Goal: Communication & Community: Answer question/provide support

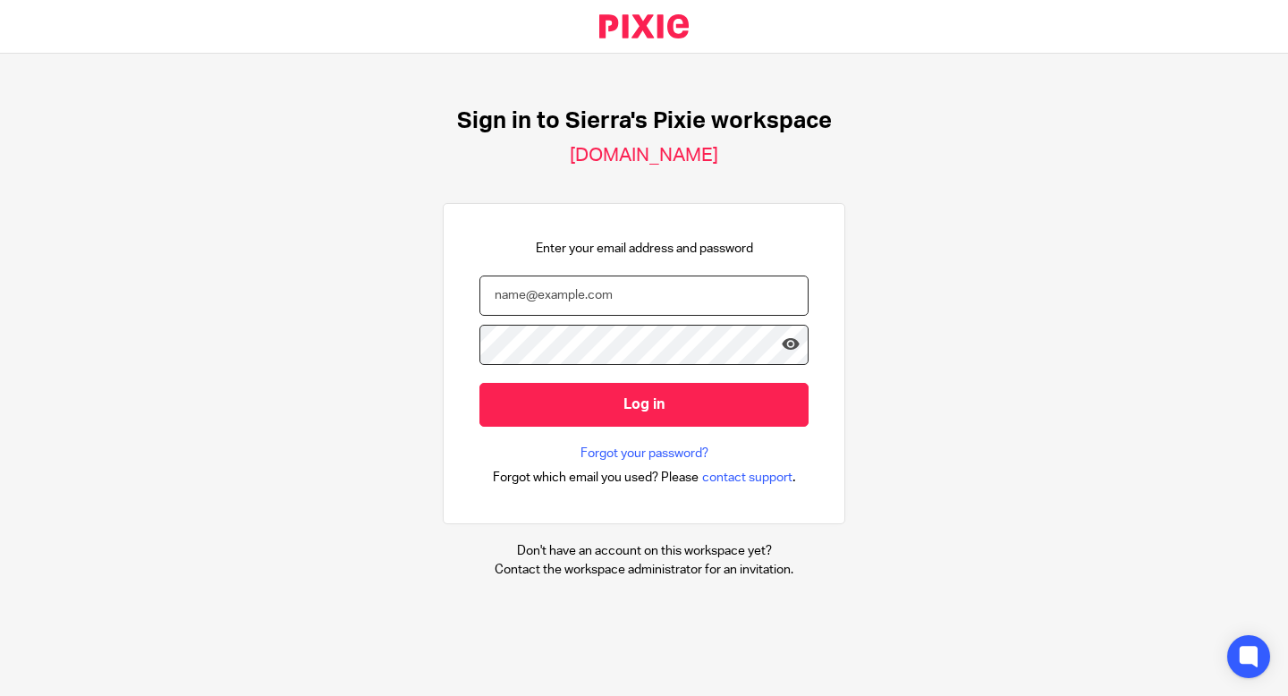
click at [595, 299] on input "email" at bounding box center [644, 296] width 329 height 40
type input "sierra@lightningbookkeeping.com"
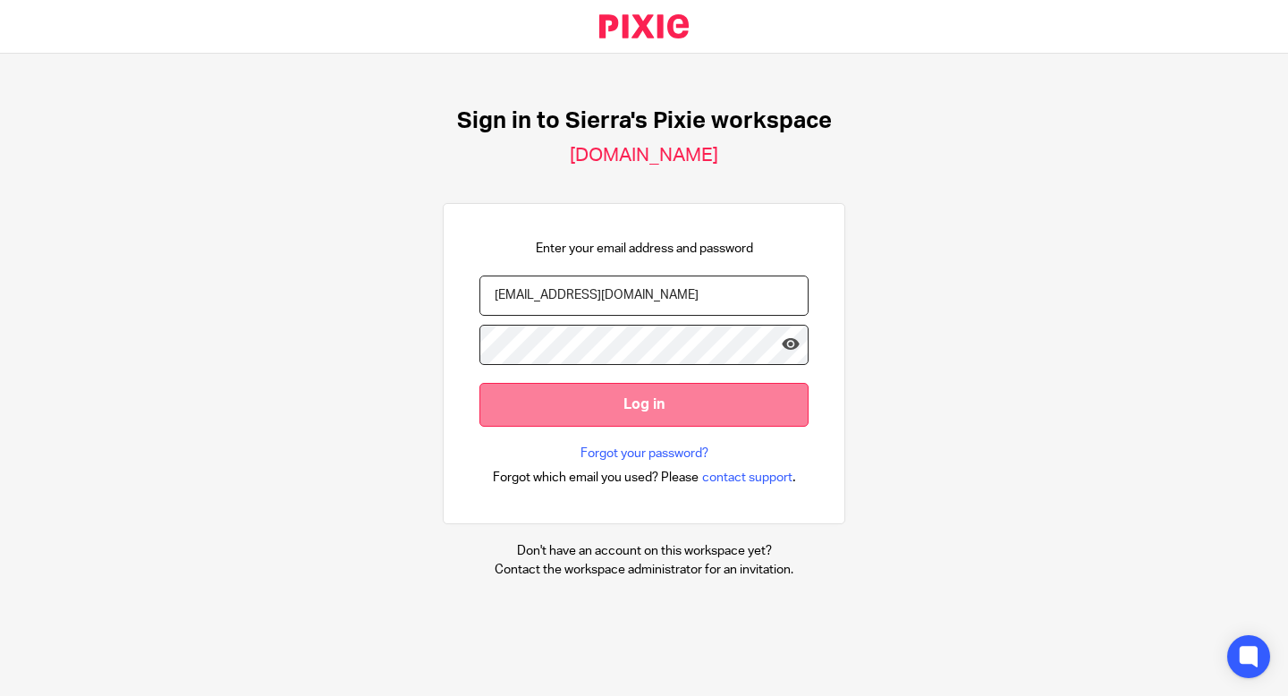
click at [638, 405] on input "Log in" at bounding box center [644, 405] width 329 height 44
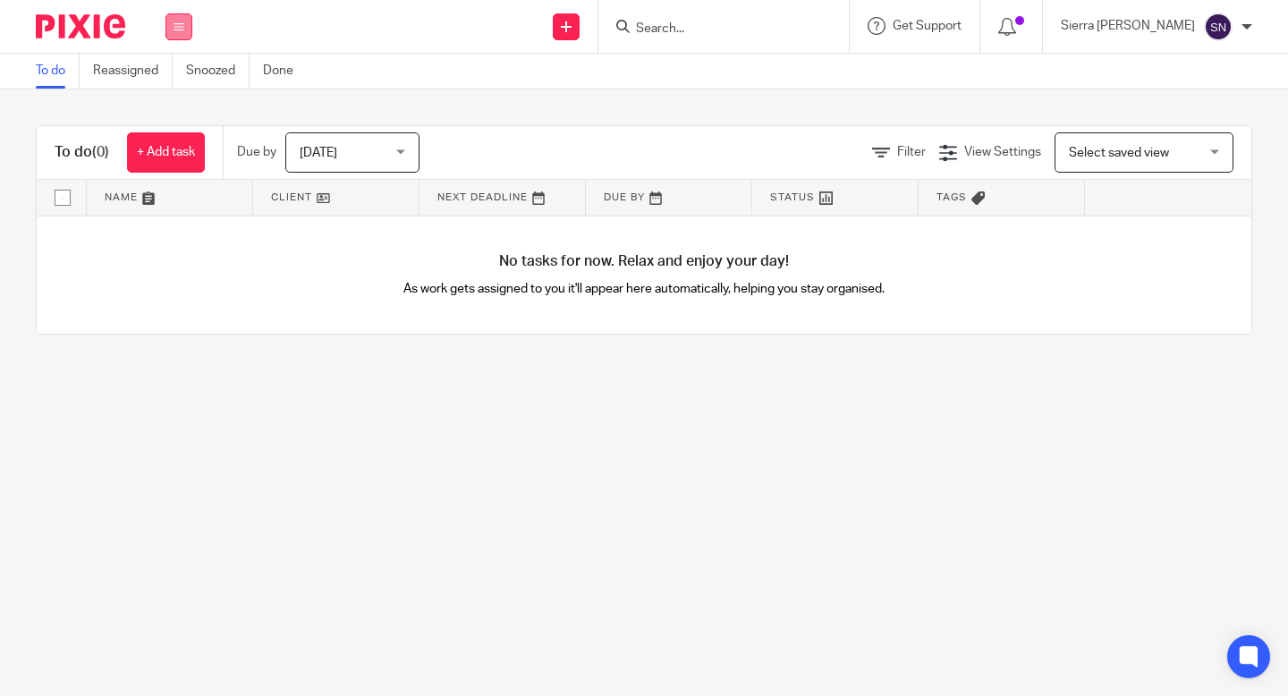
click at [185, 33] on button at bounding box center [179, 26] width 27 height 27
click at [178, 134] on link "Clients" at bounding box center [174, 136] width 39 height 13
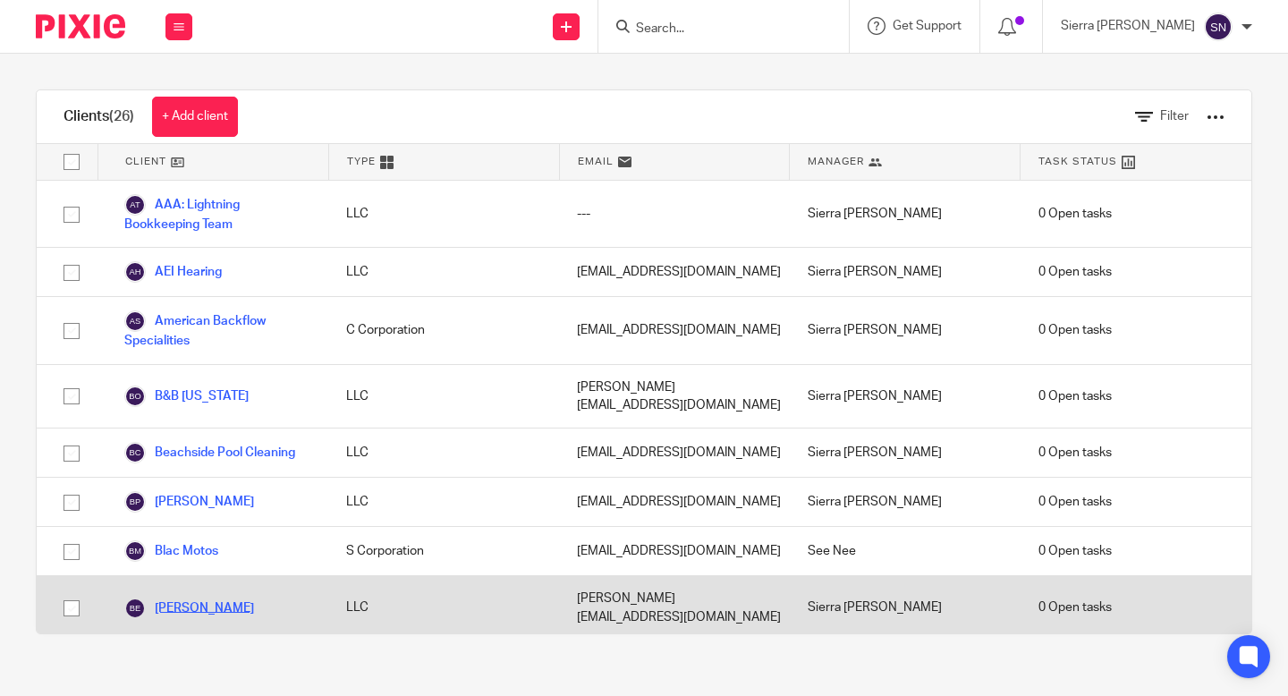
click at [198, 598] on link "[PERSON_NAME]" at bounding box center [189, 608] width 130 height 21
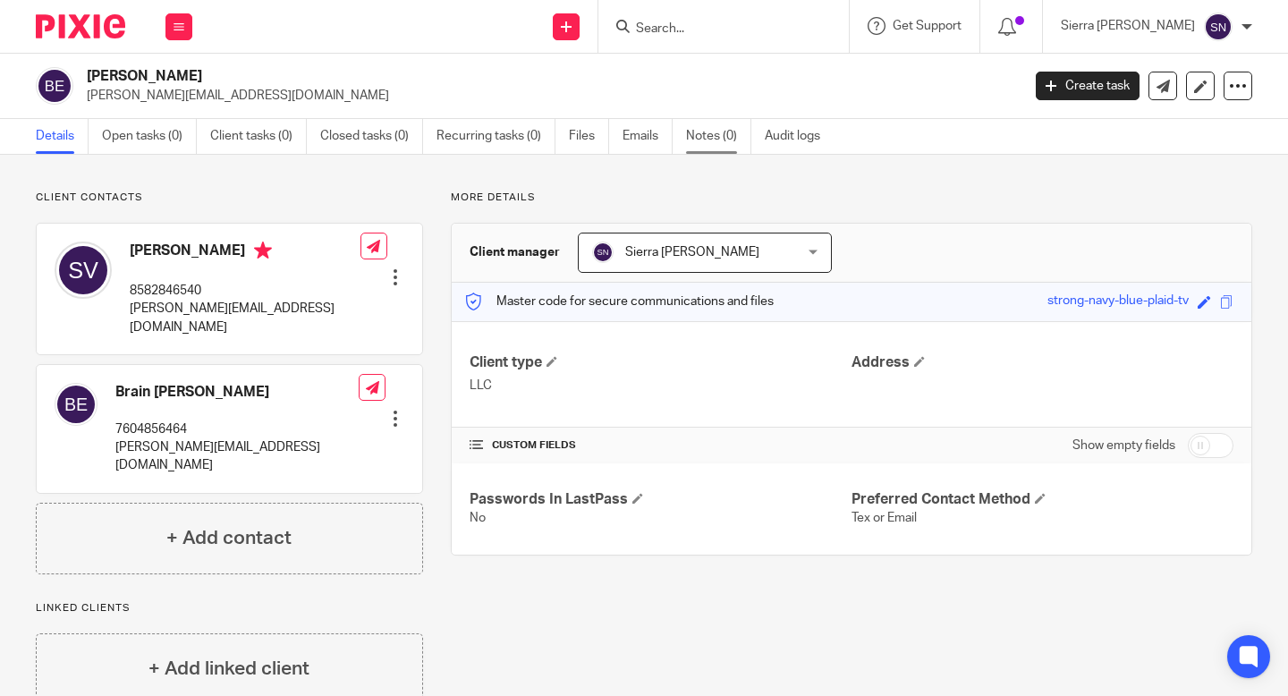
click at [715, 140] on link "Notes (0)" at bounding box center [718, 136] width 65 height 35
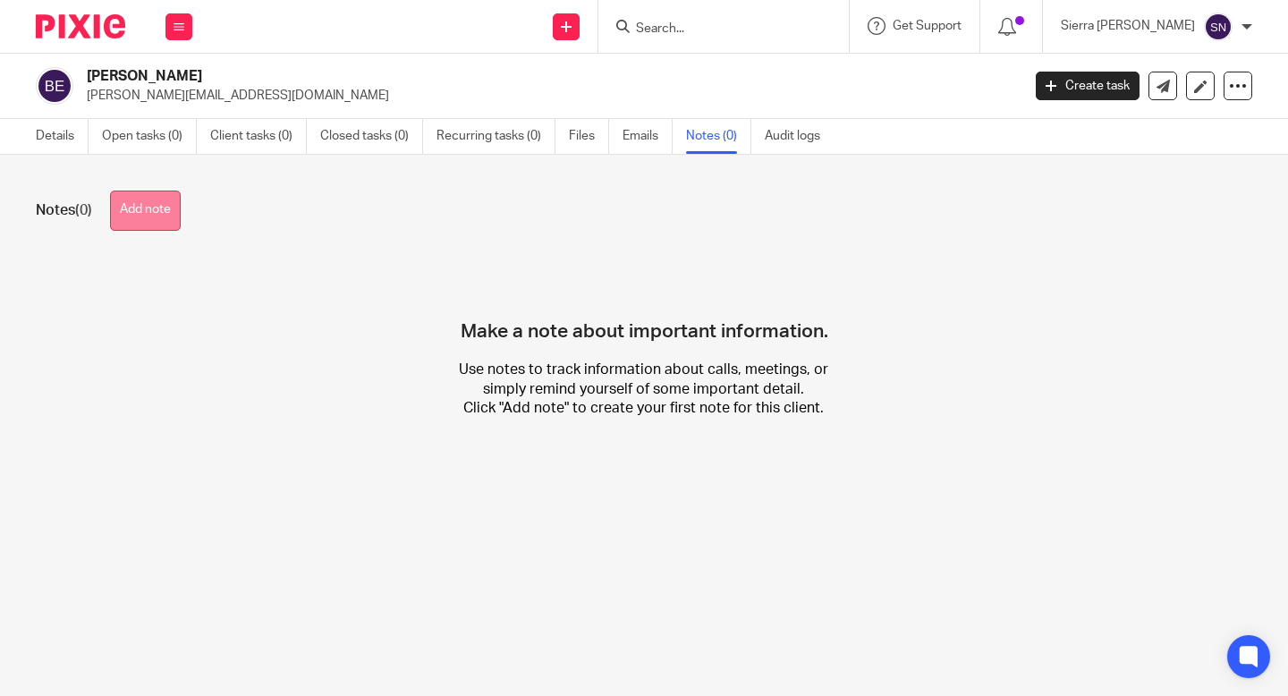
click at [144, 205] on button "Add note" at bounding box center [145, 211] width 71 height 40
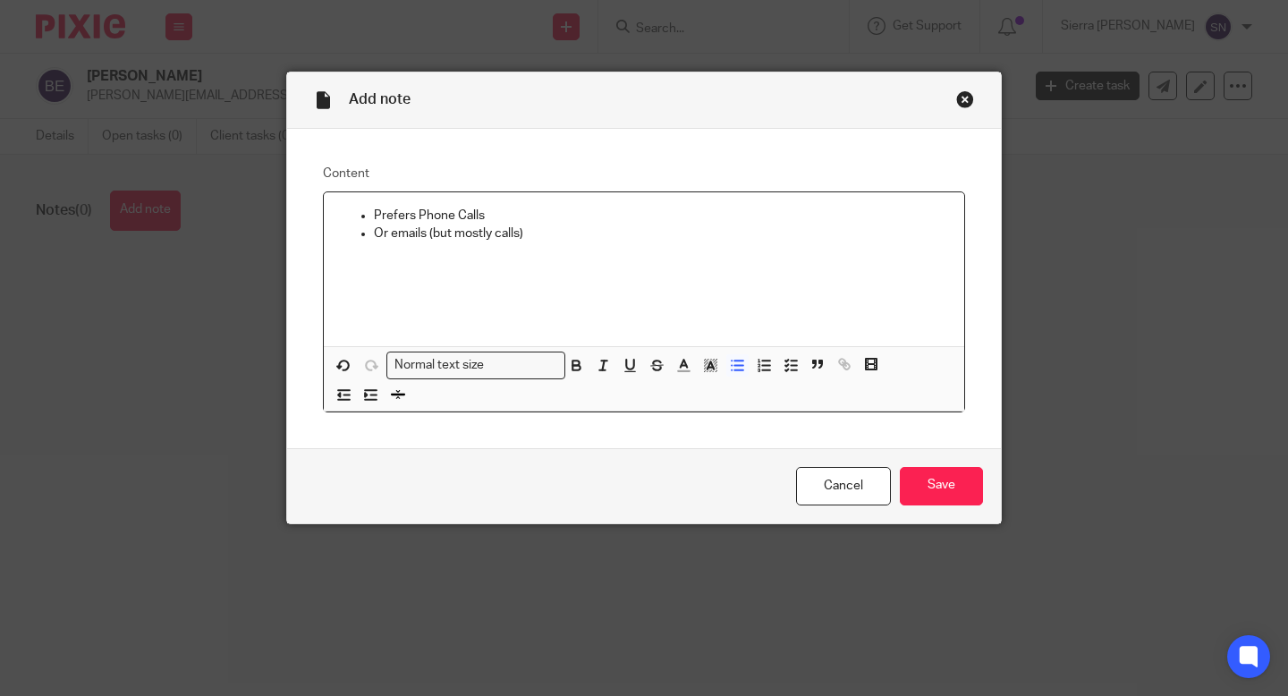
click at [525, 237] on p "Or emails (but mostly calls)" at bounding box center [662, 234] width 576 height 18
click at [522, 224] on p "Prefers Phone Calls" at bounding box center [662, 216] width 576 height 18
click at [931, 489] on input "Save" at bounding box center [941, 486] width 83 height 38
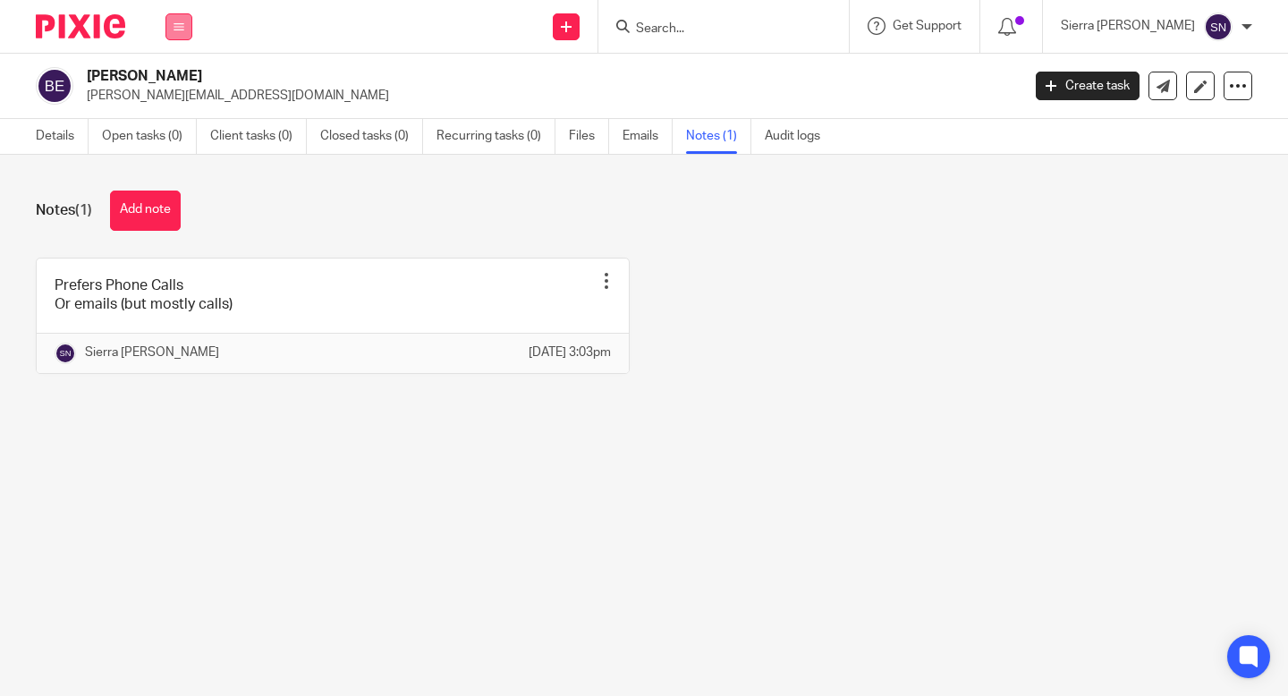
click at [176, 35] on button at bounding box center [179, 26] width 27 height 27
click at [406, 79] on h2 "Brian Ewing" at bounding box center [456, 76] width 738 height 19
click at [1166, 91] on icon at bounding box center [1163, 86] width 13 height 13
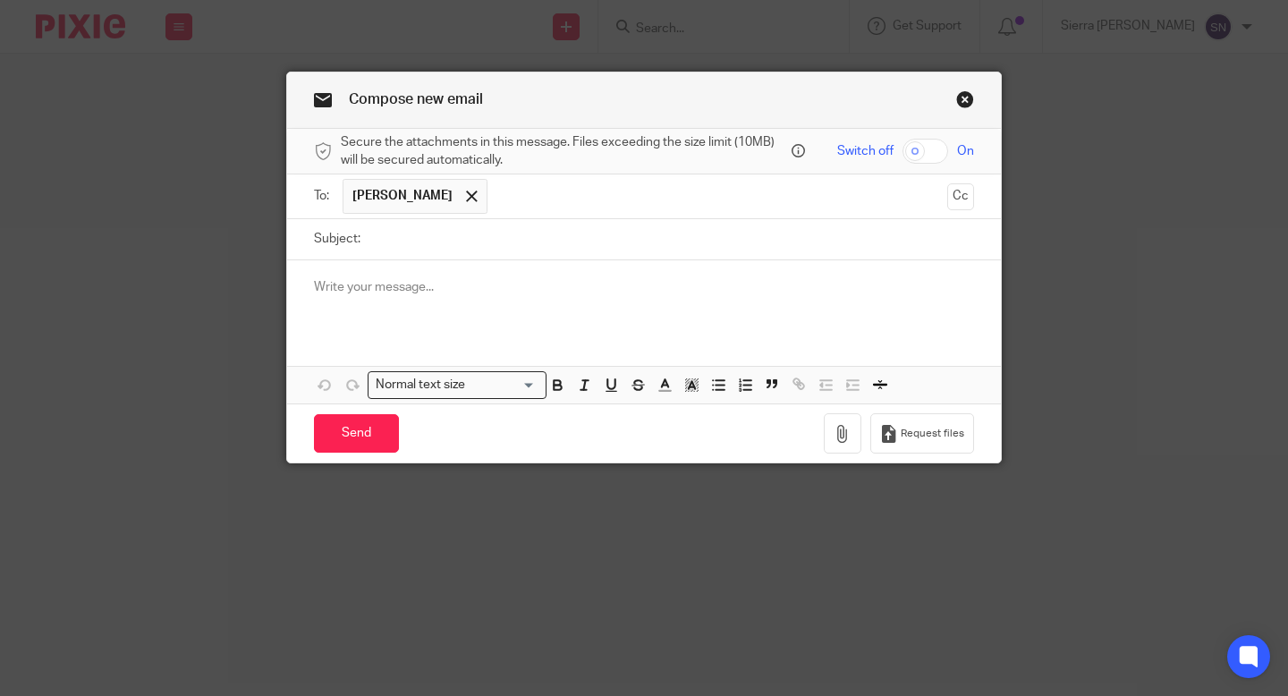
click at [960, 100] on link "Close this dialog window" at bounding box center [965, 102] width 18 height 24
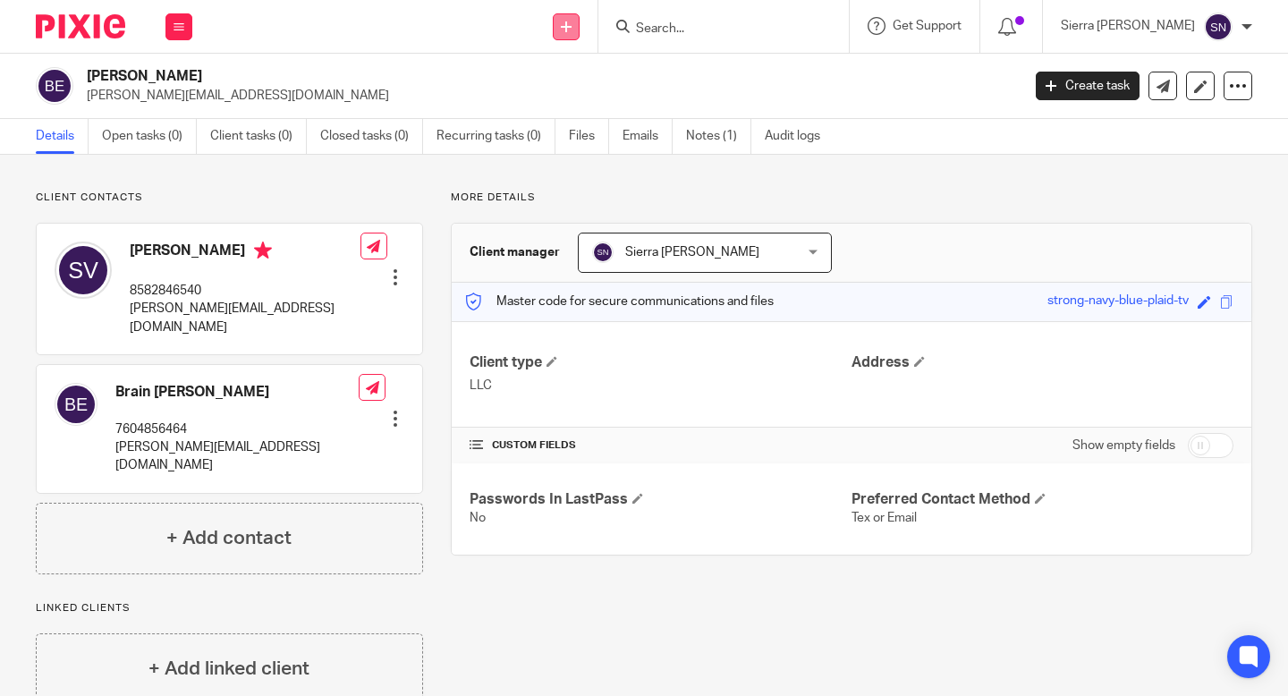
click at [580, 33] on link at bounding box center [566, 26] width 27 height 27
click at [1051, 183] on div "Client contacts Brain [PERSON_NAME] 7604856464 [PERSON_NAME][EMAIL_ADDRESS][DOM…" at bounding box center [644, 448] width 1288 height 586
click at [1236, 81] on icon at bounding box center [1238, 86] width 18 height 18
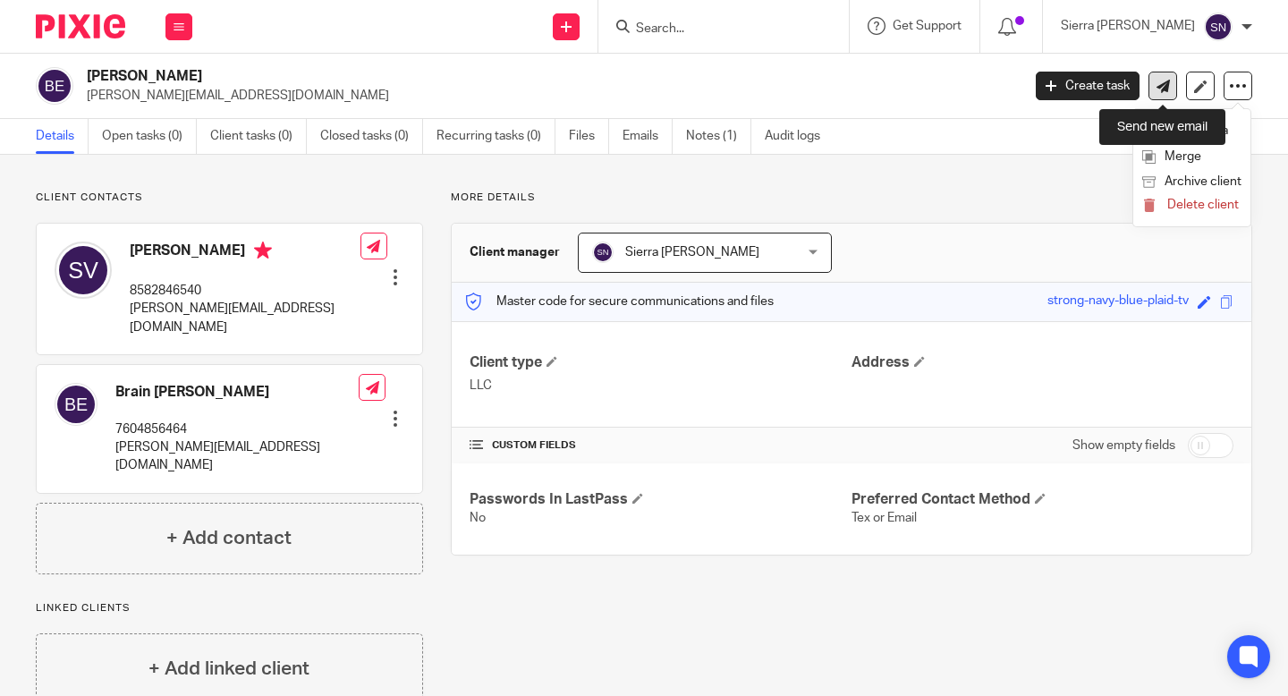
click at [1162, 85] on icon at bounding box center [1163, 86] width 13 height 13
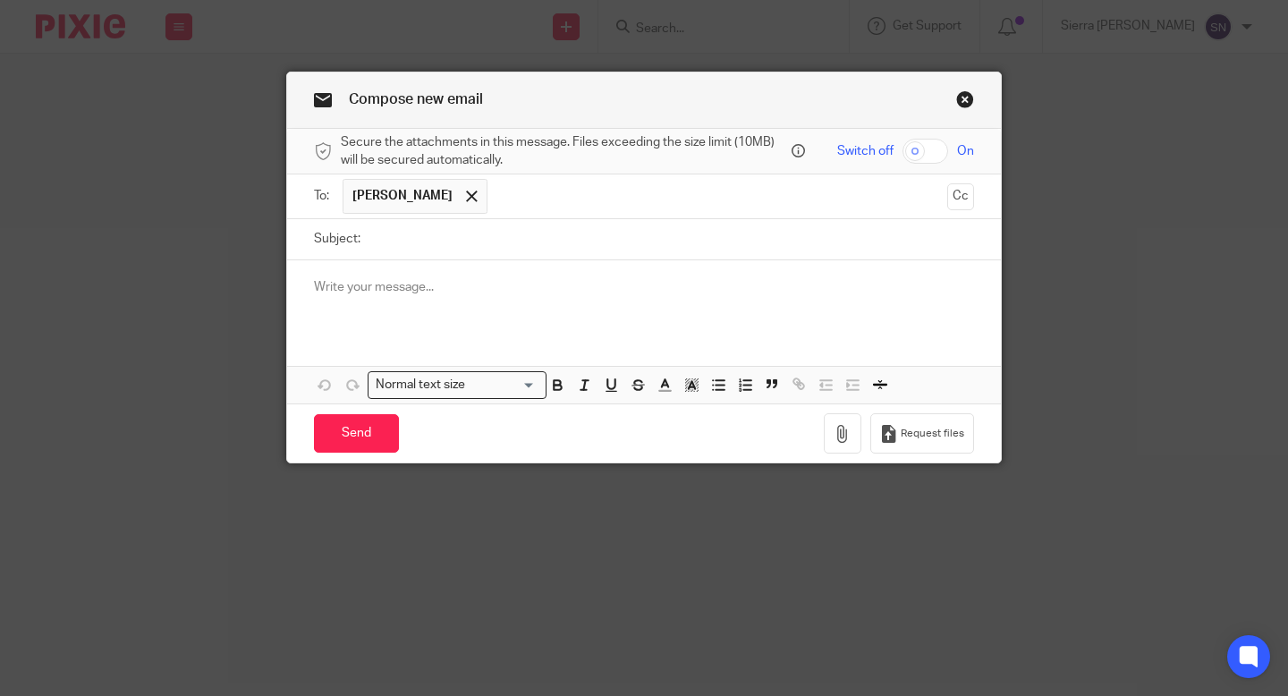
click at [447, 304] on div at bounding box center [644, 295] width 714 height 70
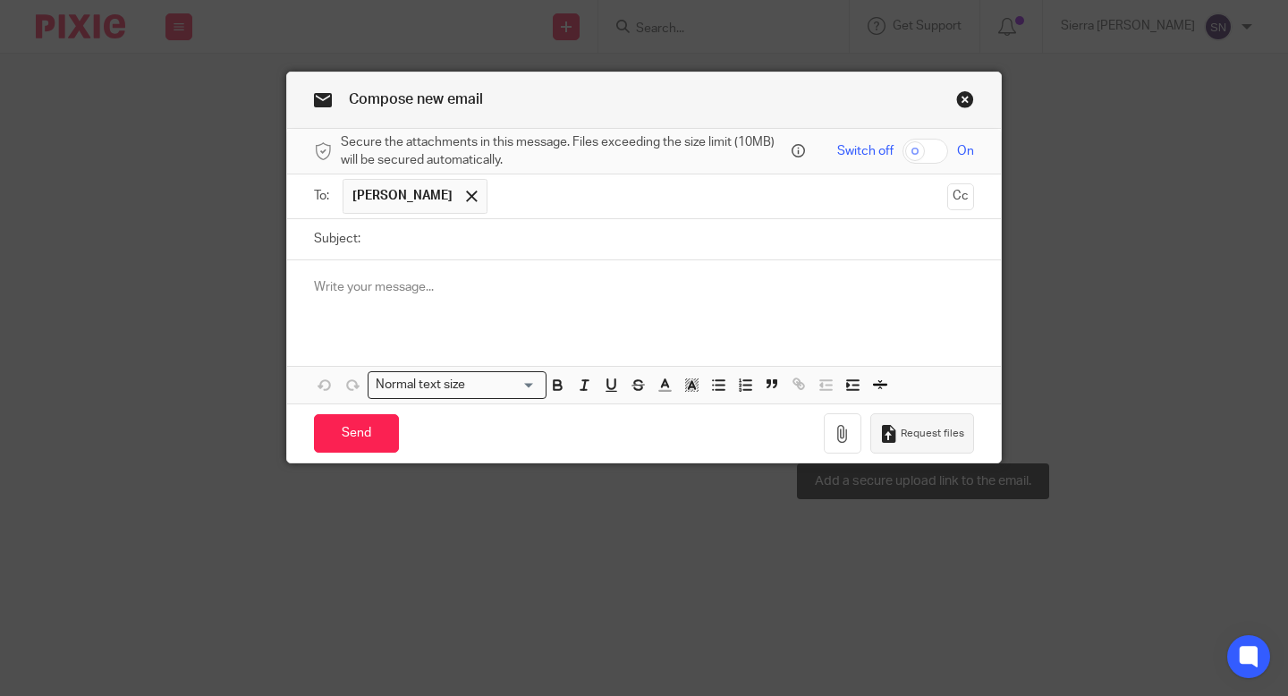
click at [898, 437] on icon "button" at bounding box center [889, 434] width 18 height 18
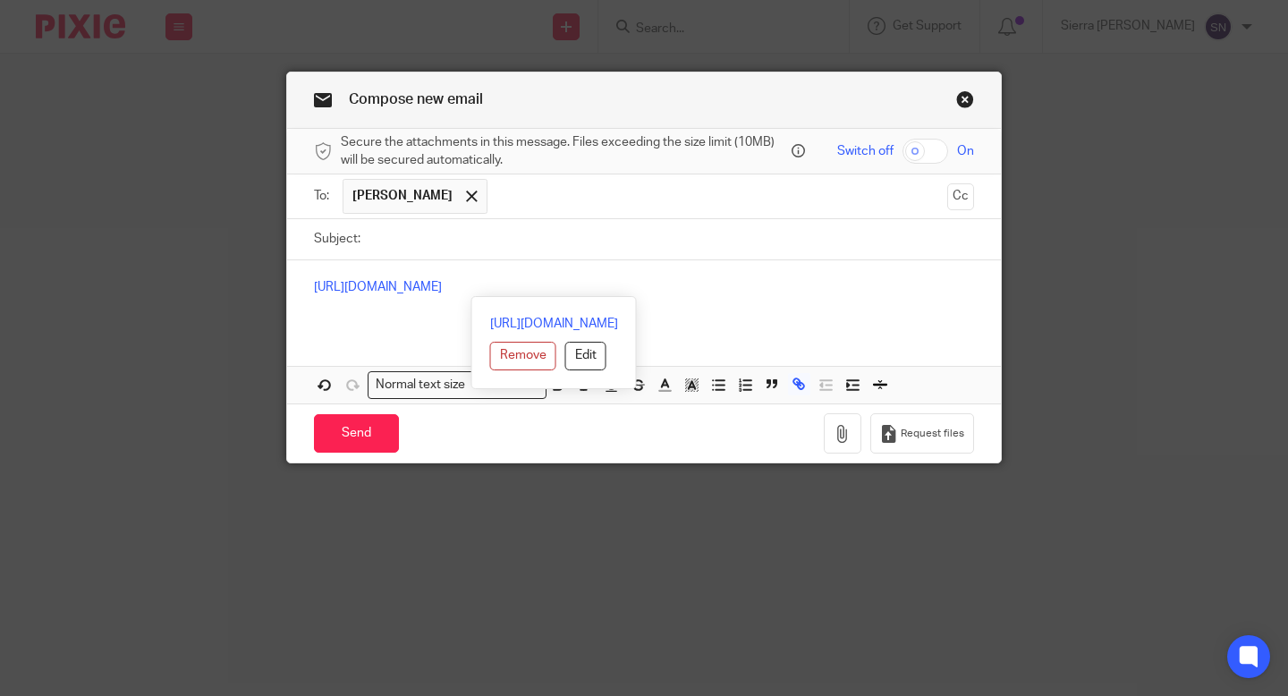
drag, startPoint x: 854, startPoint y: 295, endPoint x: 282, endPoint y: 291, distance: 572.6
click at [282, 291] on div "Compose new email Secure the attachments in this message. Files exceeding the s…" at bounding box center [644, 348] width 1288 height 696
copy link "https://lightningbookkeeping.usepixie.net/u/0a241322833684d3dbcc2e5fbec96b2b"
